Goal: Use online tool/utility: Use online tool/utility

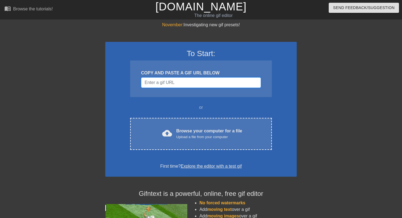
click at [201, 81] on input "Username" at bounding box center [201, 82] width 120 height 10
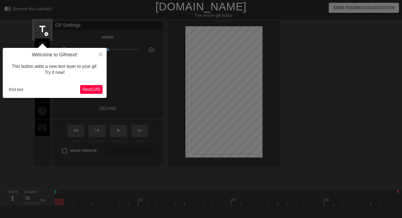
scroll to position [13, 0]
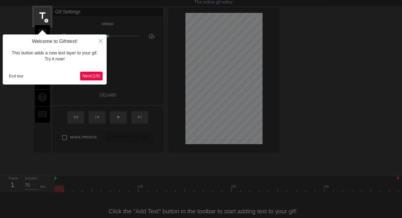
click at [89, 79] on button "Next ( 1 / 6 )" at bounding box center [91, 76] width 22 height 9
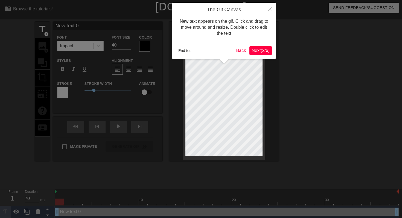
click at [258, 53] on span "Next ( 2 / 6 )" at bounding box center [261, 50] width 18 height 5
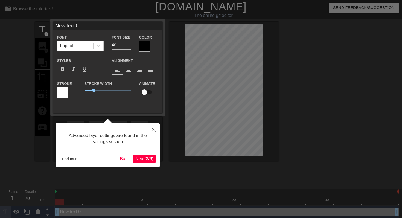
scroll to position [1, 0]
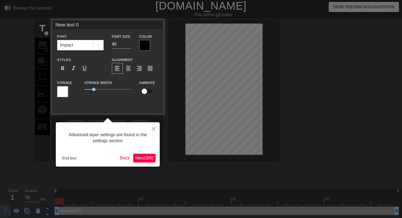
click at [146, 155] on button "Next ( 3 / 6 )" at bounding box center [144, 158] width 22 height 9
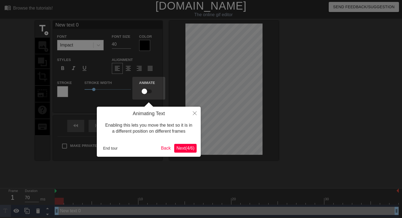
scroll to position [0, 0]
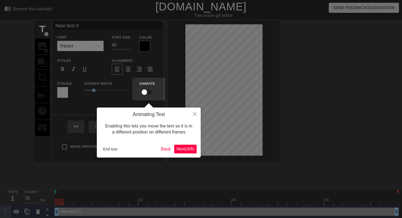
click at [180, 150] on span "Next ( 4 / 6 )" at bounding box center [185, 149] width 18 height 5
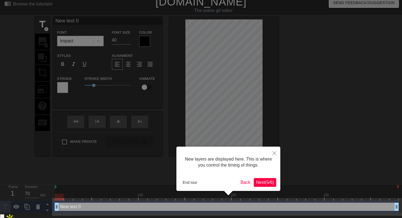
click at [268, 180] on span "Next ( 5 / 6 )" at bounding box center [265, 182] width 18 height 5
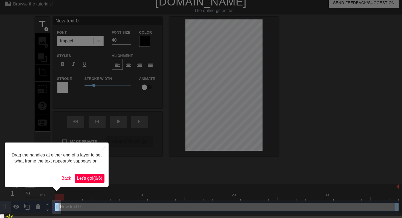
scroll to position [0, 0]
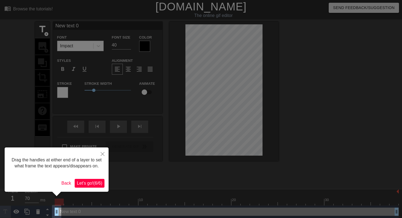
click at [78, 185] on span "Let's go! ( 6 / 6 )" at bounding box center [89, 183] width 25 height 5
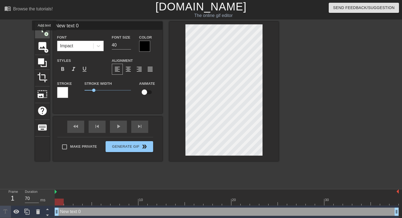
click at [45, 34] on span "add_circle" at bounding box center [46, 34] width 5 height 5
type input "New text 1"
drag, startPoint x: 95, startPoint y: 90, endPoint x: 106, endPoint y: 90, distance: 11.5
click at [106, 90] on span "2.35" at bounding box center [105, 90] width 3 height 3
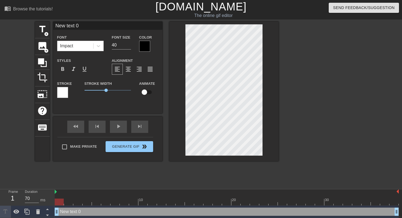
type input "D"
type textarea "D"
type input "Da"
type textarea "Da"
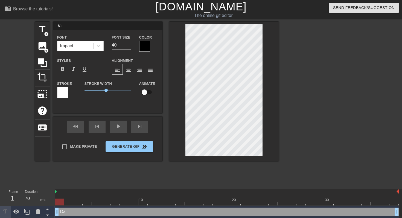
type input "Dav"
type textarea "Dav"
type input "Davi"
type textarea "Davi"
type input "[PERSON_NAME]"
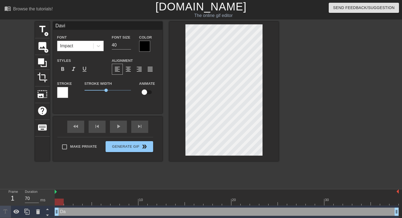
type textarea "[PERSON_NAME]"
type input "[PERSON_NAME],"
type textarea "[PERSON_NAME],"
type input "[PERSON_NAME],"
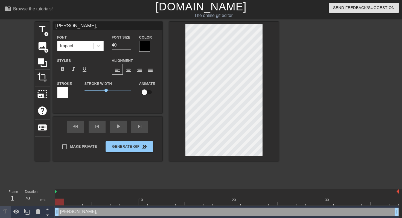
type textarea "[PERSON_NAME],"
type input "[PERSON_NAME]"
type textarea "[PERSON_NAME]"
type input "[PERSON_NAME],Le"
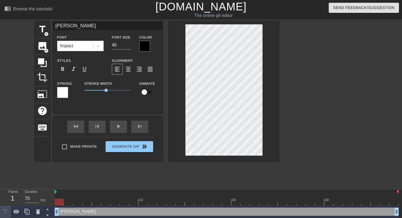
type textarea "[PERSON_NAME], Le"
type input "[PERSON_NAME]"
type textarea "[PERSON_NAME]"
type input "[PERSON_NAME],Let'"
type textarea "[PERSON_NAME], Let'"
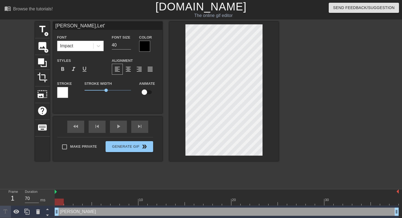
type input "[PERSON_NAME],Let's"
type textarea "[PERSON_NAME], Let's"
type input "[PERSON_NAME],Let's"
type textarea "[PERSON_NAME], Let's"
type input "[PERSON_NAME],Let's c"
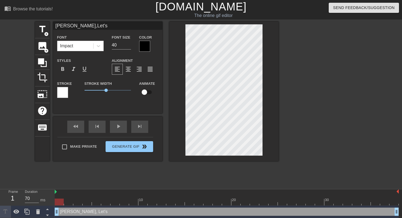
type textarea "[PERSON_NAME], Let's c"
type input "[PERSON_NAME],Let's co"
type textarea "[PERSON_NAME], Let's co"
type input "[PERSON_NAME],Let's cof"
type textarea "[PERSON_NAME], Let's cof"
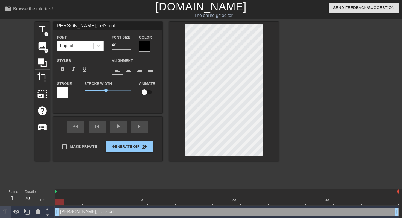
type input "[PERSON_NAME],Let's coff"
type textarea "[PERSON_NAME], Let's coff"
type input "[PERSON_NAME],Let's coffe"
type textarea "[PERSON_NAME], Let's coffe"
type input "[PERSON_NAME],Let's coffee"
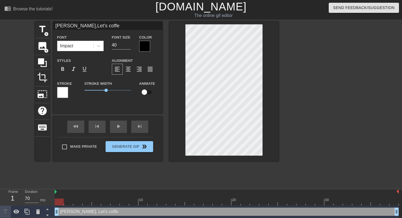
type textarea "[PERSON_NAME], Let's coffee"
type input "[PERSON_NAME],Let's coffee"
type textarea "[PERSON_NAME], Let's coffee"
type input "[PERSON_NAME],Let's coffee"
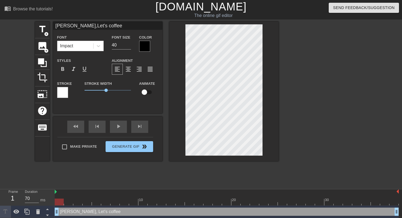
type textarea "[PERSON_NAME], Let's coffee"
type input "[PERSON_NAME],Let's coffee="
type textarea "[PERSON_NAME], Let's coffee="
type input "[PERSON_NAME],Let's coffee"
type textarea "[PERSON_NAME], Let's coffee"
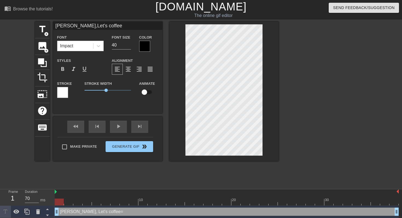
type input "[PERSON_NAME],Let's coffee"
type textarea "[PERSON_NAME], Let's coffee"
type input "[PERSON_NAME],Let's coffee C"
type textarea "[PERSON_NAME], Let's coffee C"
type input "[PERSON_NAME],Let's coffee Ch"
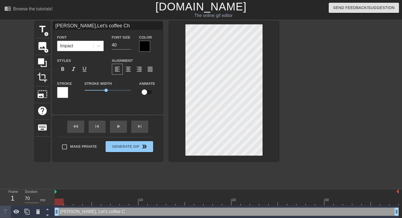
type textarea "[PERSON_NAME], Let's coffee Ch"
type input "[PERSON_NAME],Let's coffee Cha"
type textarea "[PERSON_NAME], Let's coffee Cha"
type input "[PERSON_NAME],Let's coffee Chat"
type textarea "[PERSON_NAME], Let's coffee Chat"
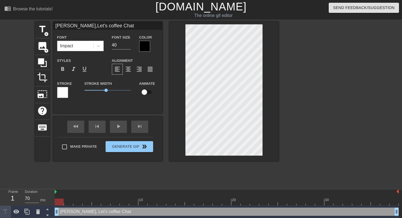
type input "[PERSON_NAME],Let's coffee Cha"
type textarea "[PERSON_NAME], Let's coffee Cha"
type input "[PERSON_NAME],Let's coffee Ch"
type textarea "[PERSON_NAME], Let's coffee Ch"
type input "[PERSON_NAME],Let's coffee C"
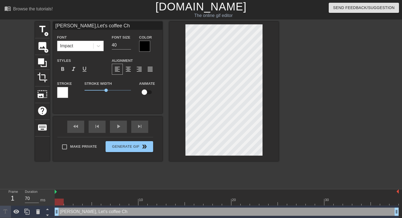
type textarea "[PERSON_NAME], Let's coffee C"
type input "[PERSON_NAME],Let's coffee"
type textarea "[PERSON_NAME], Let's coffee"
type input "[PERSON_NAME],Let's coffee c"
type textarea "[PERSON_NAME], Let's coffee ch"
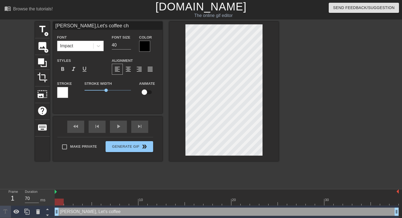
type input "[PERSON_NAME],Let's coffee cha"
type textarea "[PERSON_NAME], Let's coffee cha"
type input "[PERSON_NAME],Let's coffee chat"
type textarea "[PERSON_NAME], Let's coffee chat"
type input "[PERSON_NAME],Let's coffee chat!"
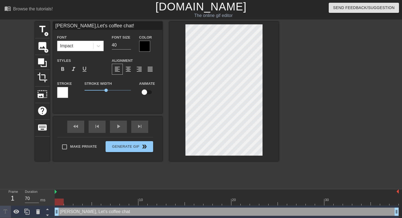
scroll to position [0, 2]
type textarea "[PERSON_NAME], Let's coffee chat!"
click at [119, 46] on input "40" at bounding box center [121, 45] width 19 height 9
type input "39"
click at [129, 46] on input "39" at bounding box center [121, 45] width 19 height 9
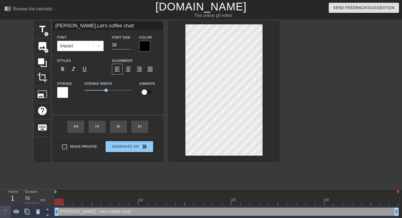
type input "[PERSON_NAME],Let's coffee chat!"
type input "38"
click at [129, 46] on input "38" at bounding box center [121, 45] width 19 height 9
type input "[PERSON_NAME],Let's coffee chat!"
type input "37"
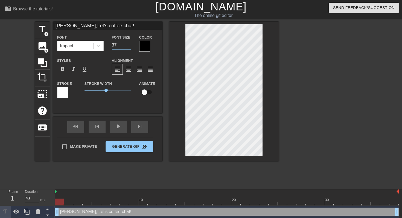
click at [129, 46] on input "37" at bounding box center [121, 45] width 19 height 9
type input "[PERSON_NAME],Let's coffee chat!"
type input "36"
click at [129, 46] on input "36" at bounding box center [121, 45] width 19 height 9
type input "[PERSON_NAME],Let's coffee chat!"
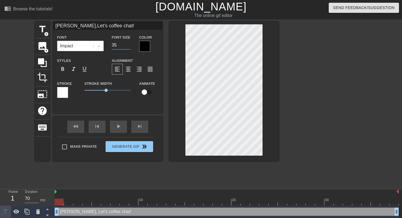
type input "35"
click at [129, 46] on input "35" at bounding box center [121, 45] width 19 height 9
type input "[PERSON_NAME],Let's coffee chat!"
type input "34"
click at [129, 46] on input "34" at bounding box center [121, 45] width 19 height 9
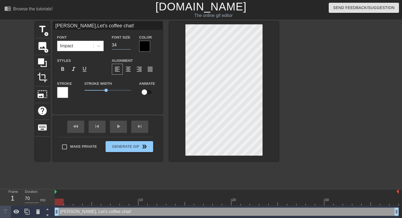
type input "[PERSON_NAME],Let's coffee chat!"
type input "33"
click at [129, 46] on input "33" at bounding box center [121, 45] width 19 height 9
type input "[PERSON_NAME],Let's coffee chat!"
type input "32"
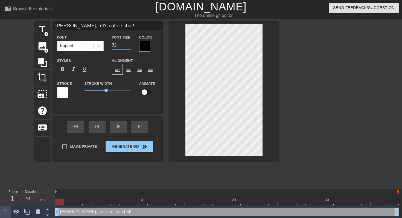
click at [129, 46] on input "32" at bounding box center [121, 45] width 19 height 9
type input "[PERSON_NAME],Let's coffee chat!"
type input "31"
click at [129, 46] on input "31" at bounding box center [121, 45] width 19 height 9
type input "[PERSON_NAME],Let's coffee chat!"
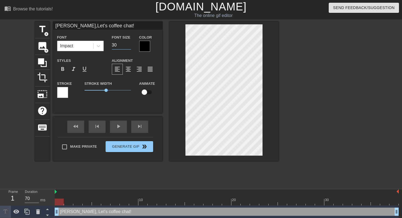
type input "30"
click at [129, 46] on input "30" at bounding box center [121, 45] width 19 height 9
click at [54, 192] on div at bounding box center [54, 191] width 3 height 5
click at [56, 193] on img at bounding box center [56, 192] width 2 height 4
click at [40, 125] on span "keyboard" at bounding box center [42, 127] width 10 height 10
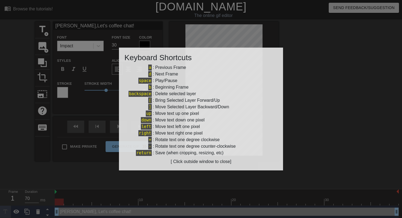
click at [26, 115] on div at bounding box center [201, 109] width 402 height 218
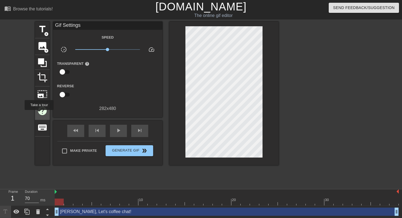
click at [39, 114] on span "help" at bounding box center [42, 111] width 10 height 10
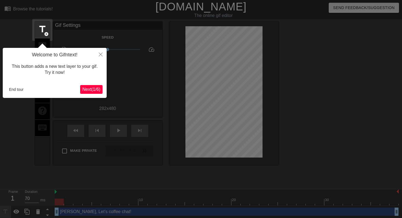
scroll to position [1, 0]
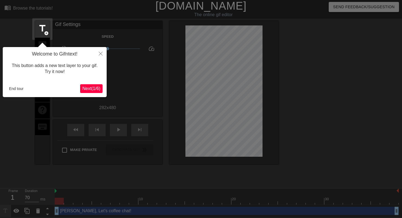
click at [93, 90] on span "Next ( 1 / 6 )" at bounding box center [91, 88] width 18 height 5
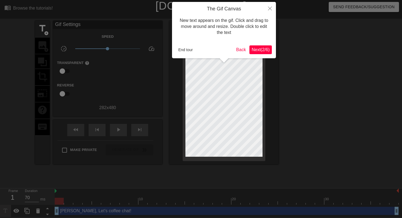
scroll to position [0, 0]
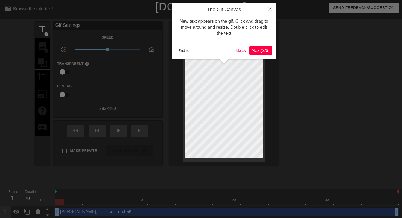
click at [264, 51] on span "Next ( 2 / 6 )" at bounding box center [261, 50] width 18 height 5
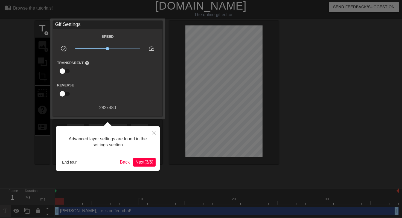
click at [145, 158] on button "Next ( 3 / 6 )" at bounding box center [144, 162] width 22 height 9
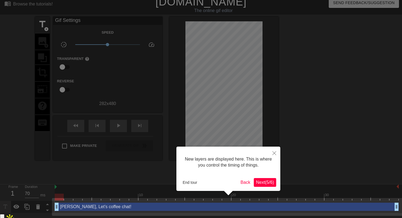
click at [263, 182] on span "Next ( 5 / 6 )" at bounding box center [265, 182] width 18 height 5
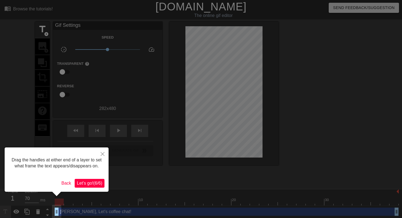
click at [100, 185] on span "Let's go! ( 6 / 6 )" at bounding box center [89, 183] width 25 height 5
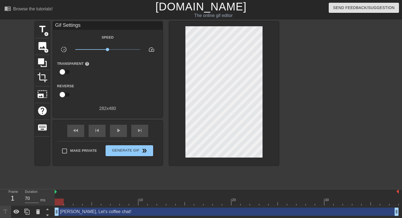
click at [61, 74] on input "checkbox" at bounding box center [62, 72] width 31 height 10
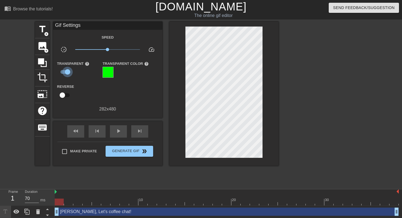
click at [67, 72] on input "checkbox" at bounding box center [67, 72] width 31 height 10
checkbox input "false"
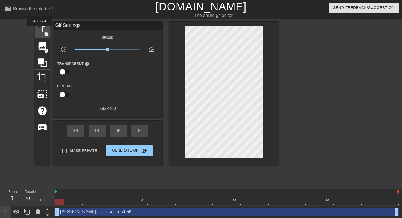
click at [40, 30] on span "title" at bounding box center [42, 29] width 10 height 10
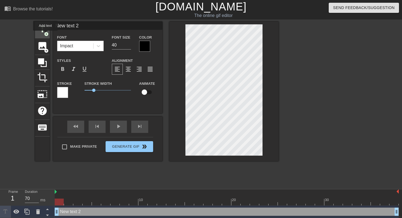
click at [46, 34] on span "add_circle" at bounding box center [46, 34] width 5 height 5
type input "New text 3"
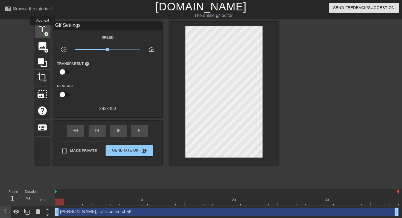
click at [43, 29] on span "title" at bounding box center [42, 29] width 10 height 10
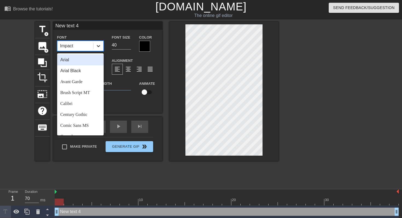
click at [100, 47] on icon at bounding box center [98, 45] width 5 height 5
click at [78, 72] on div "Arial Black" at bounding box center [80, 70] width 46 height 11
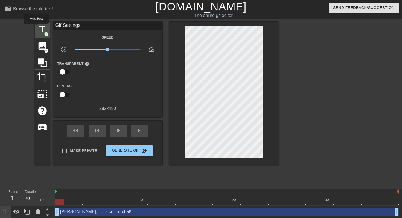
click at [37, 27] on div "title add_circle" at bounding box center [42, 30] width 15 height 17
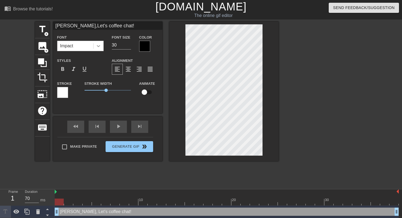
click at [100, 46] on icon at bounding box center [98, 45] width 5 height 5
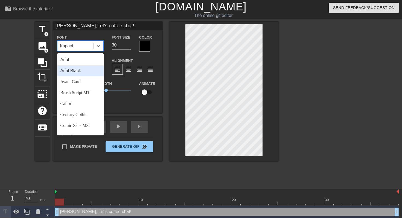
click at [81, 67] on div "Arial Black" at bounding box center [80, 70] width 46 height 11
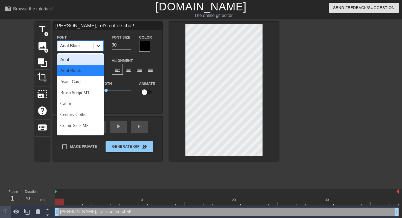
click at [98, 46] on icon at bounding box center [98, 46] width 3 height 2
click at [73, 60] on div "Arial" at bounding box center [80, 59] width 46 height 11
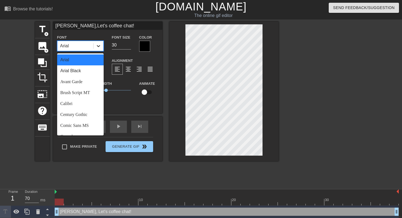
click at [98, 47] on icon at bounding box center [98, 46] width 3 height 2
click at [79, 71] on div "Arial Black" at bounding box center [80, 70] width 46 height 11
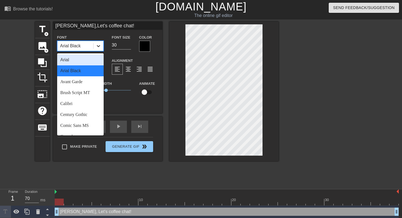
click at [101, 47] on div at bounding box center [99, 46] width 10 height 10
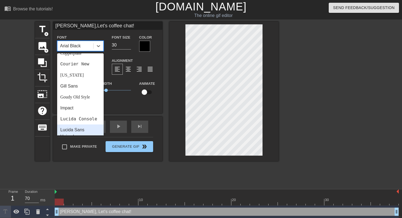
scroll to position [126, 0]
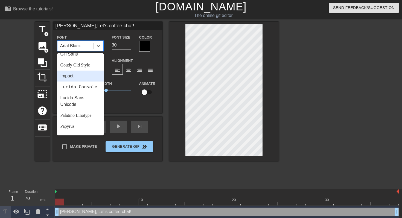
click at [72, 77] on div "Impact" at bounding box center [80, 76] width 46 height 11
type input "[PERSON_NAME],Let's coffee chat!"
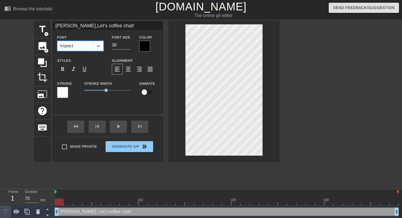
click at [0, 79] on div "title add_circle image add_circle crop photo_size_select_large help keyboard [P…" at bounding box center [201, 104] width 402 height 164
